Goal: Task Accomplishment & Management: Manage account settings

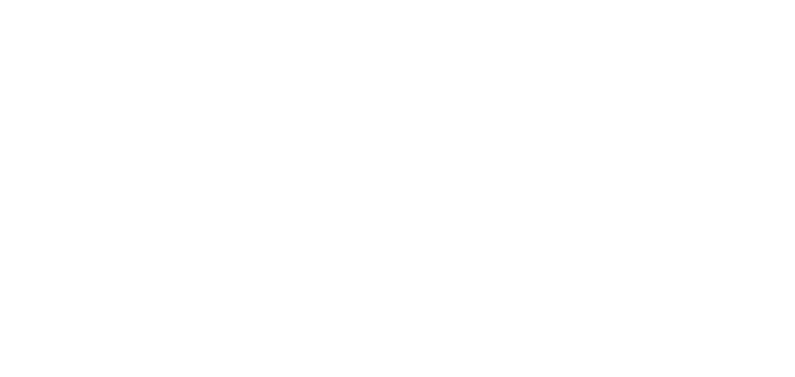
scroll to position [178, 254]
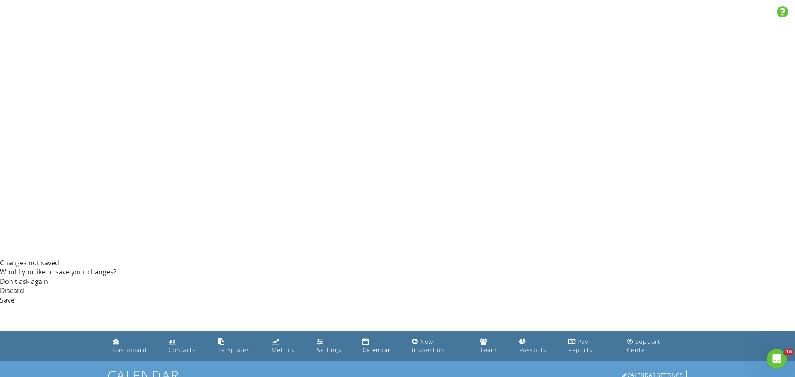
scroll to position [2806, 0]
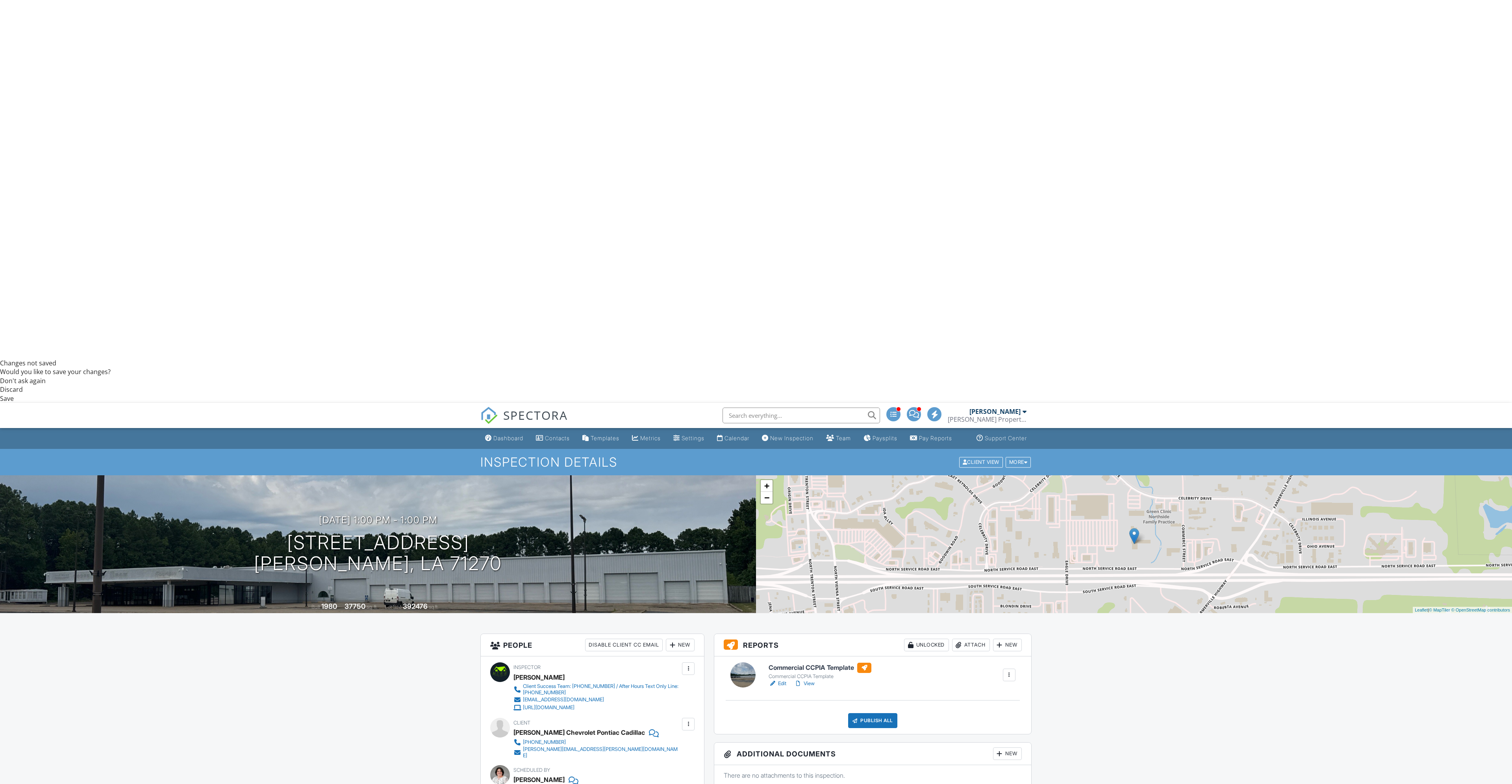
click at [756, 359] on link "View" at bounding box center [805, 683] width 21 height 8
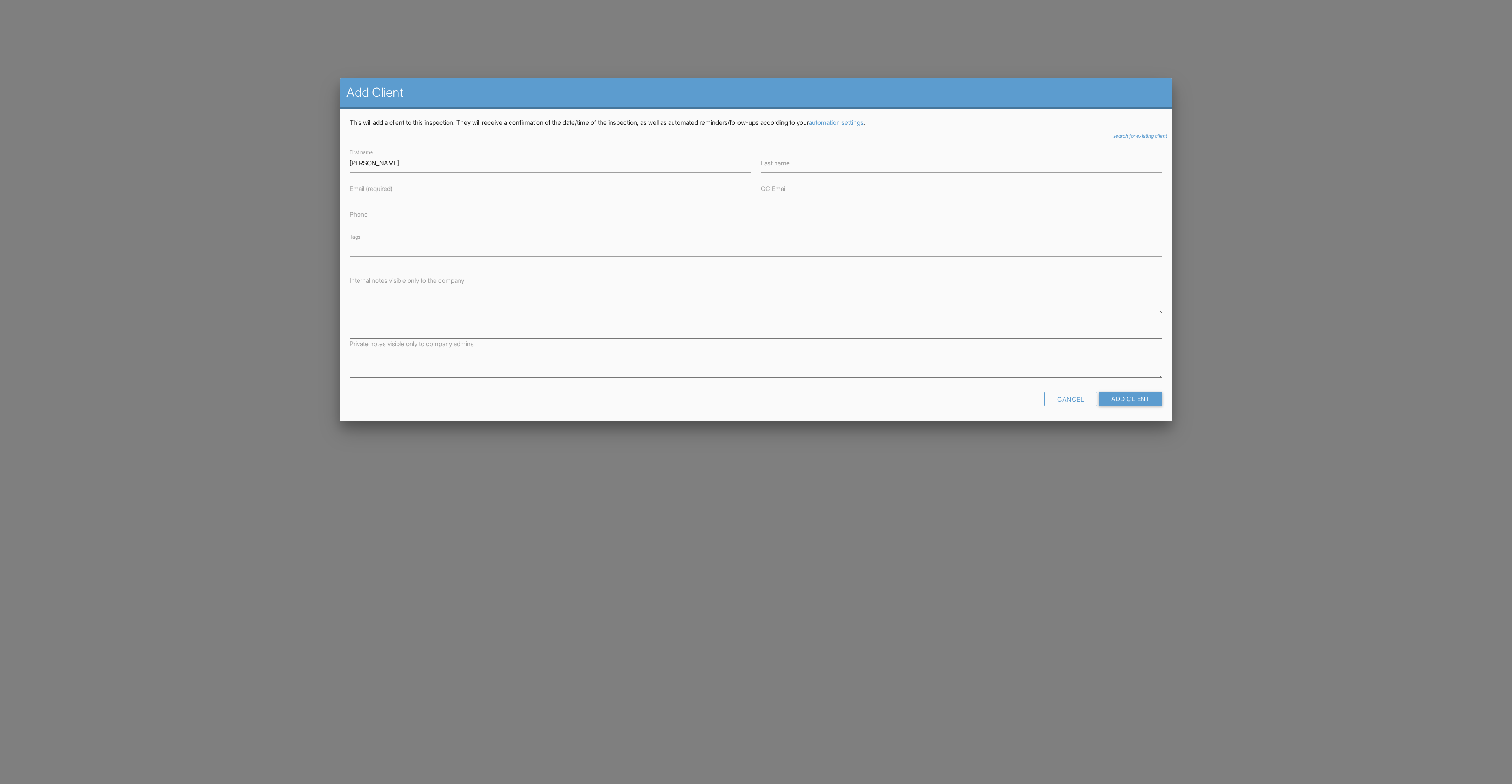
type input "[PERSON_NAME]"
type input "[PERSON_NAME][EMAIL_ADDRESS][DOMAIN_NAME]"
type input "3183480711"
click at [1123, 395] on input "Add Client" at bounding box center [1130, 399] width 64 height 14
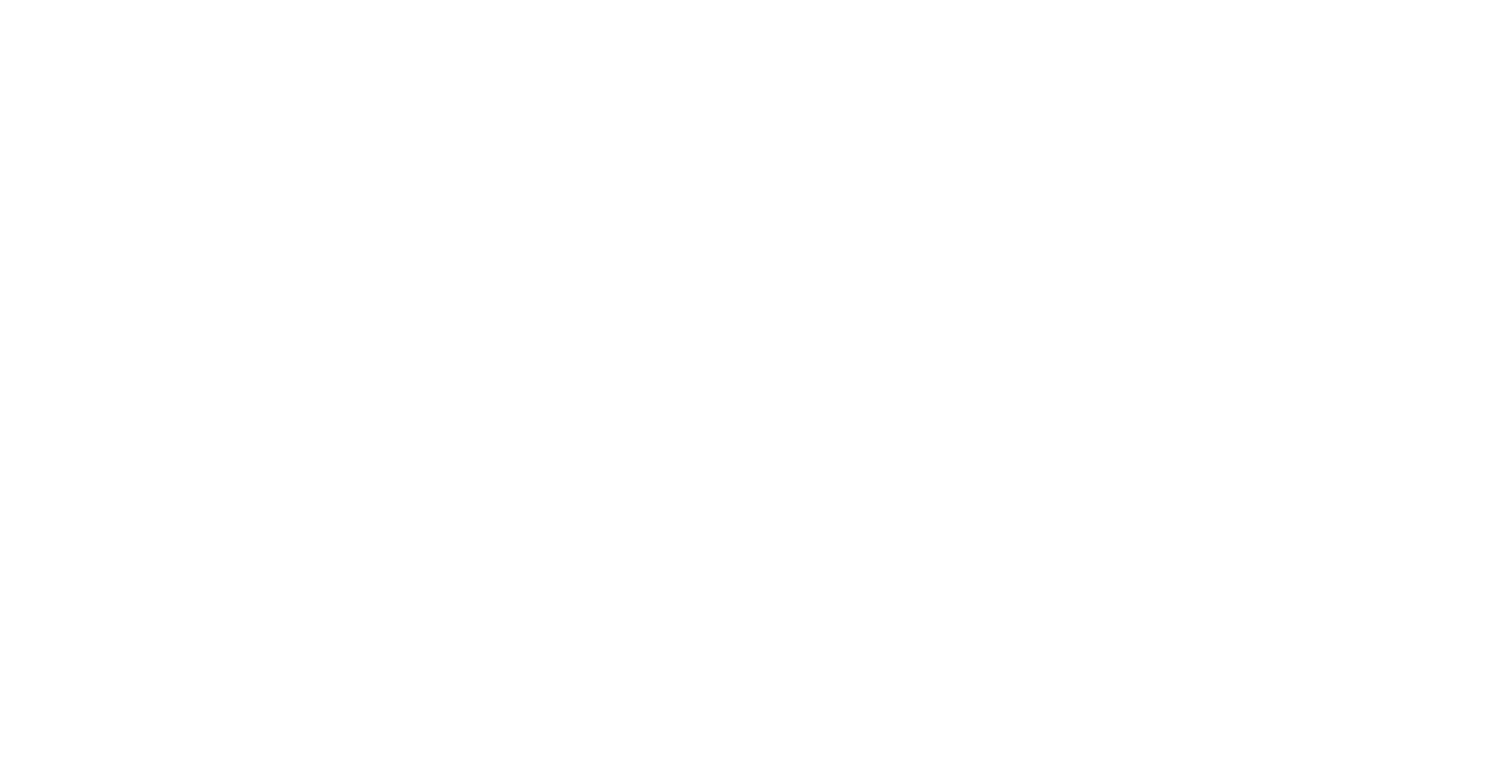
type input "rusti"
